Goal: Information Seeking & Learning: Learn about a topic

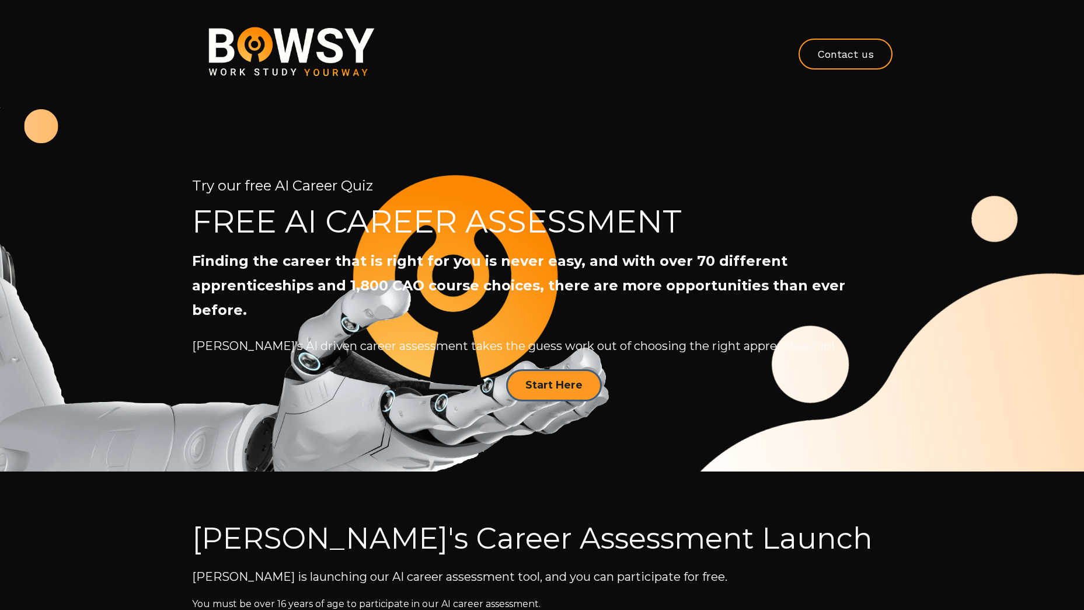
click at [339, 54] on img at bounding box center [291, 52] width 199 height 81
click at [280, 44] on img at bounding box center [291, 52] width 199 height 81
click at [840, 54] on link "Contact us" at bounding box center [846, 54] width 94 height 31
click at [331, 55] on img at bounding box center [291, 52] width 199 height 81
click at [290, 53] on img at bounding box center [291, 52] width 199 height 81
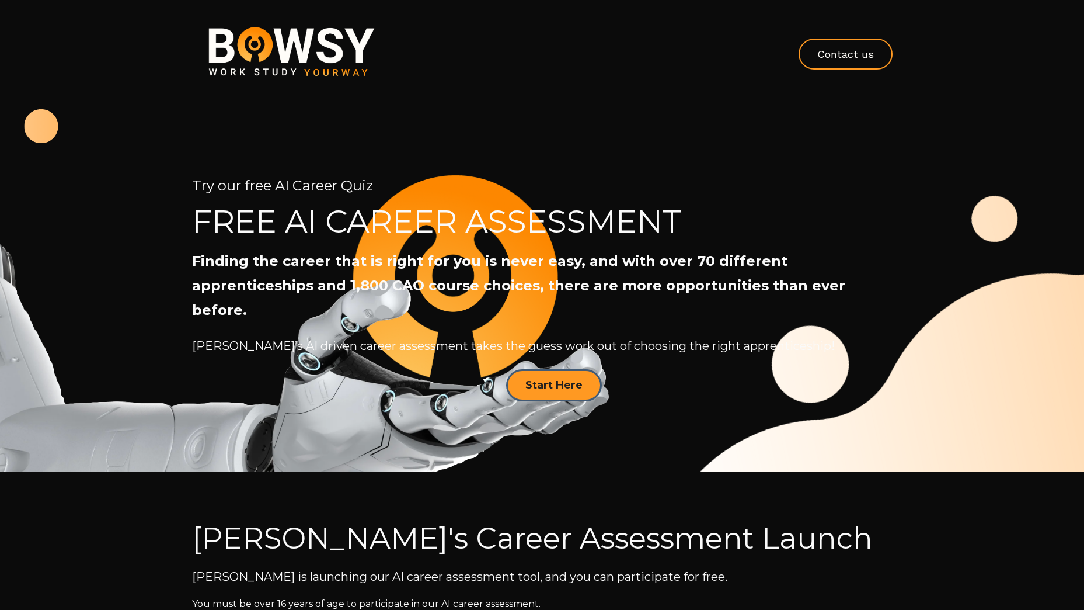
click at [298, 42] on img at bounding box center [291, 52] width 199 height 81
click at [284, 44] on img at bounding box center [291, 52] width 199 height 81
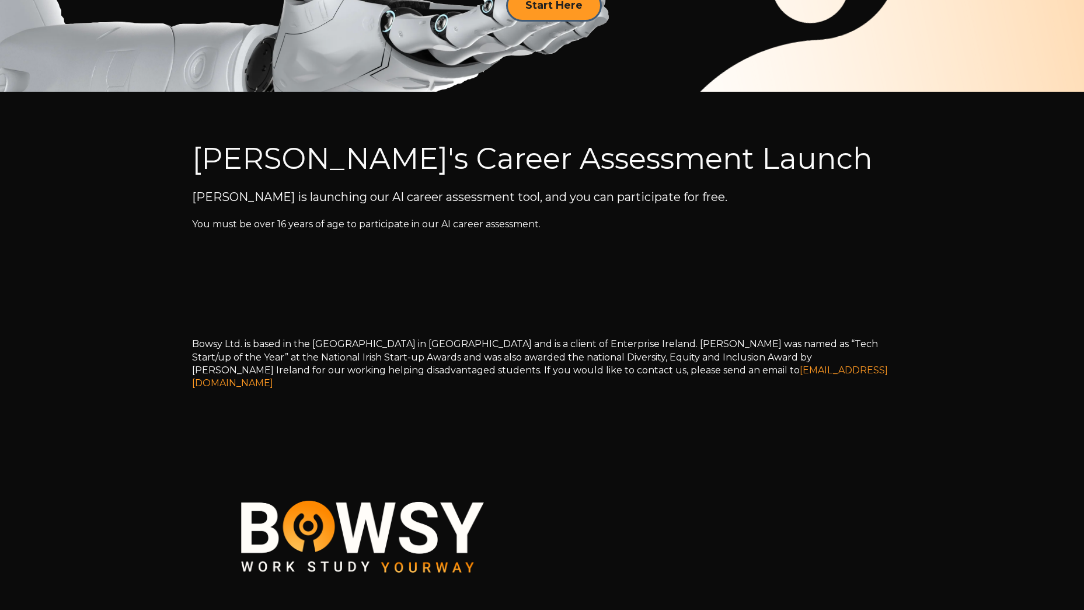
scroll to position [492, 0]
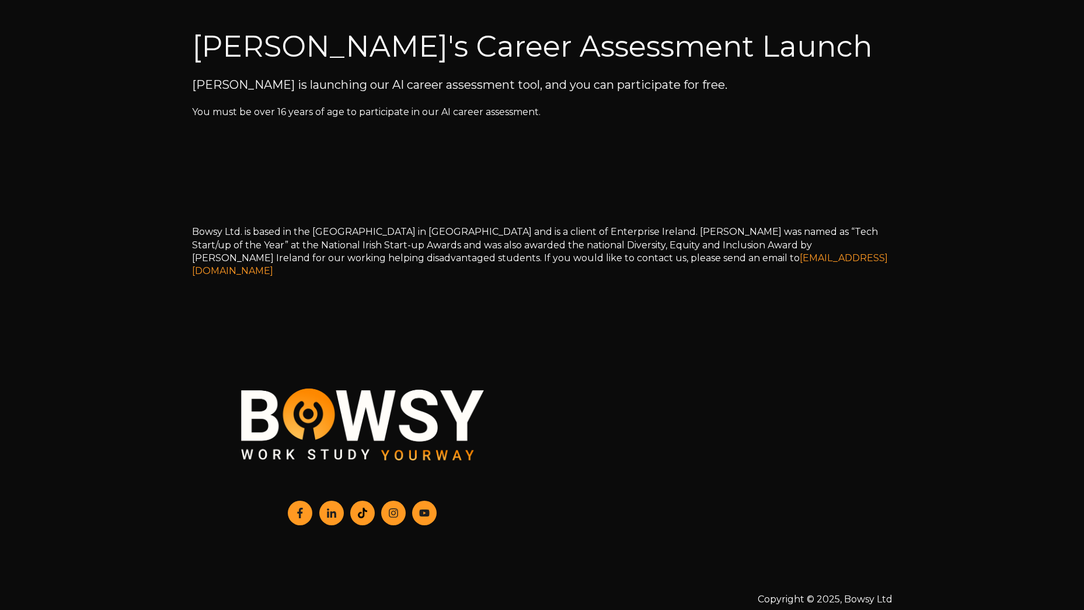
click at [360, 378] on img at bounding box center [363, 425] width 292 height 118
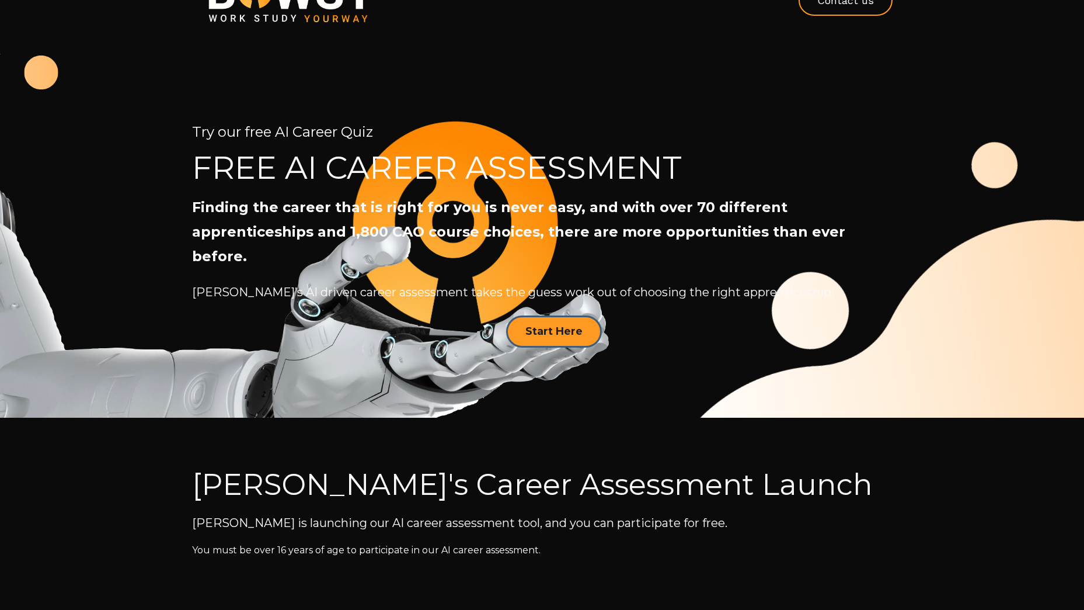
scroll to position [0, 0]
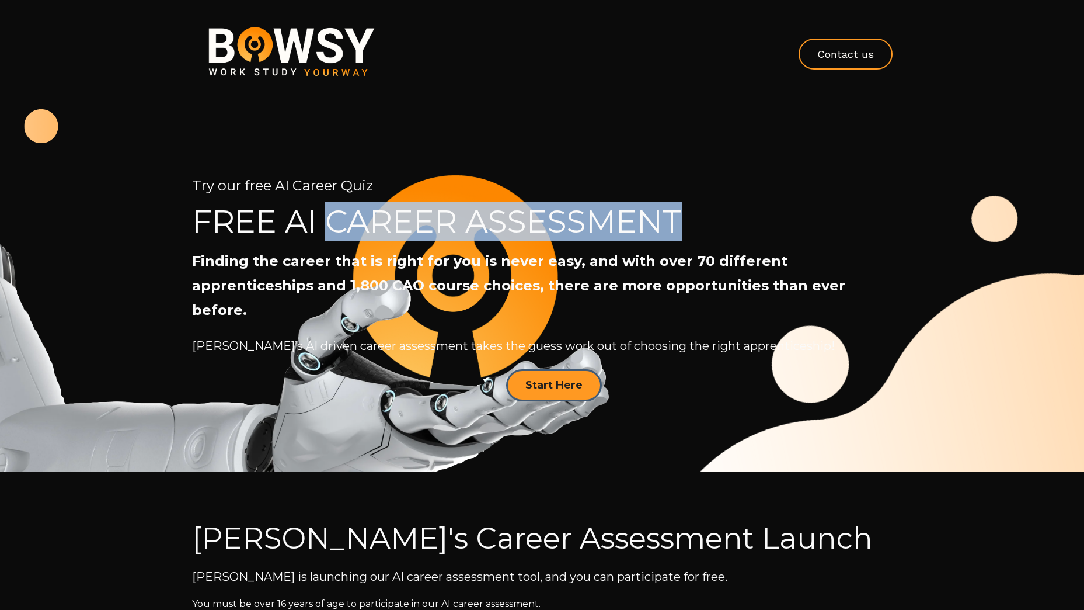
drag, startPoint x: 332, startPoint y: 218, endPoint x: 691, endPoint y: 225, distance: 358.6
click at [691, 225] on h2 "FREE AI CAREER ASSESSMENT" at bounding box center [542, 221] width 701 height 36
copy h2 "CAREER ASSESSMENT"
